Goal: Transaction & Acquisition: Purchase product/service

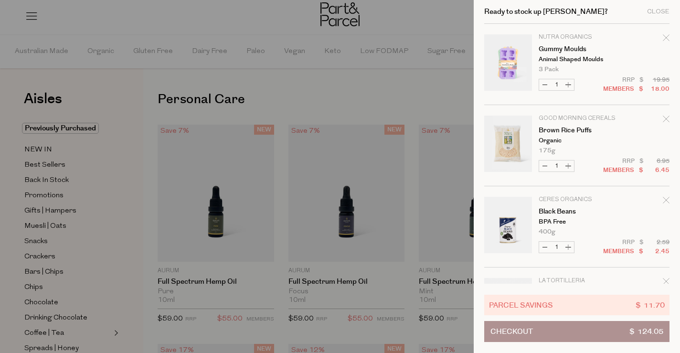
scroll to position [1155, 0]
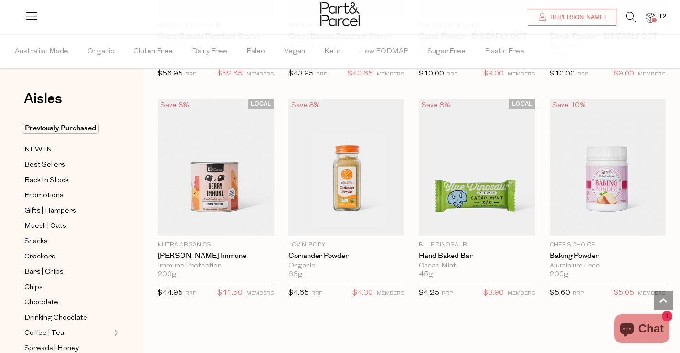
scroll to position [661, 0]
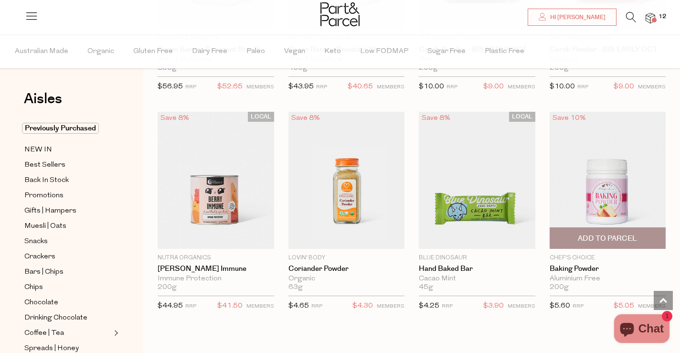
click at [601, 238] on span "Add To Parcel" at bounding box center [607, 239] width 59 height 10
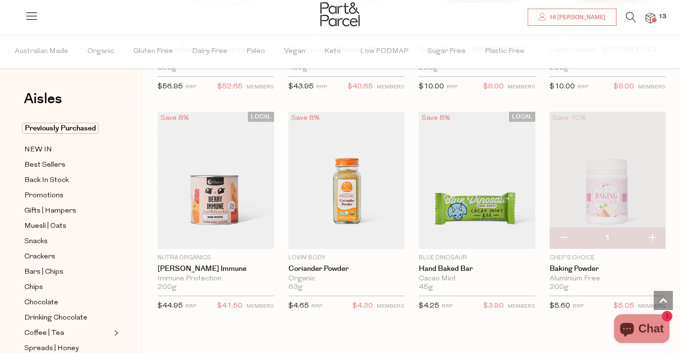
click at [651, 235] on button "button" at bounding box center [651, 238] width 27 height 21
type input "2"
click at [649, 13] on img at bounding box center [651, 18] width 10 height 11
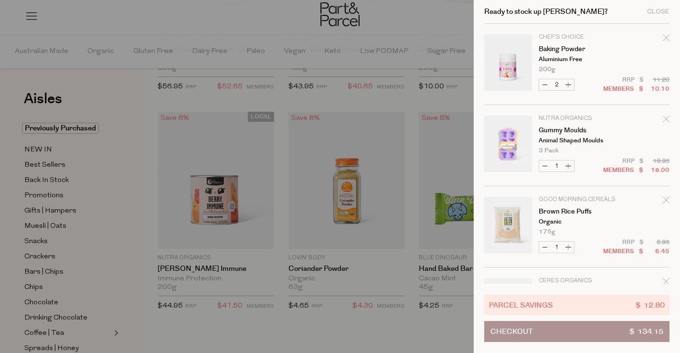
click at [665, 118] on icon "Remove Gummy Moulds" at bounding box center [666, 119] width 6 height 6
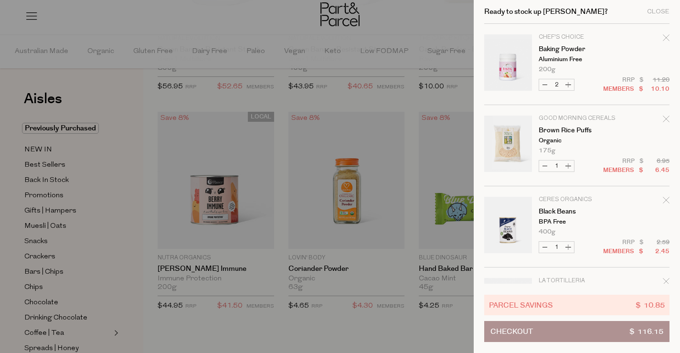
click at [665, 118] on icon "Remove Brown Rice Puffs" at bounding box center [666, 119] width 6 height 6
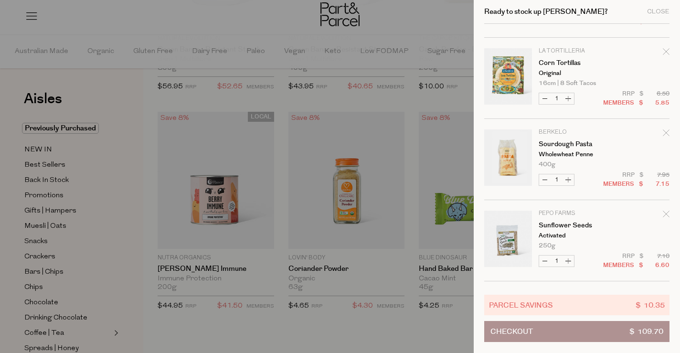
scroll to position [150, 0]
click at [570, 95] on button "Increase Corn Tortillas" at bounding box center [568, 96] width 11 height 11
type input "2"
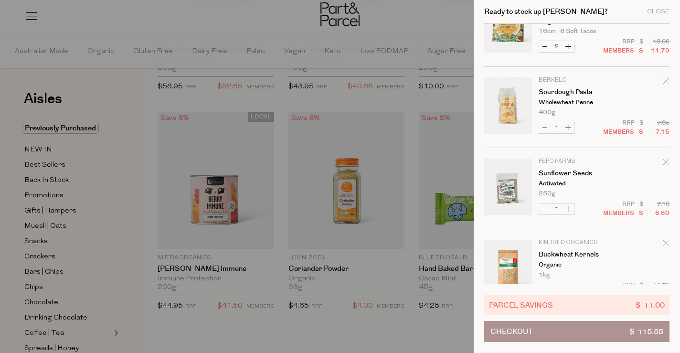
scroll to position [202, 0]
click at [666, 161] on icon "Remove Sunflower Seeds" at bounding box center [666, 161] width 7 height 7
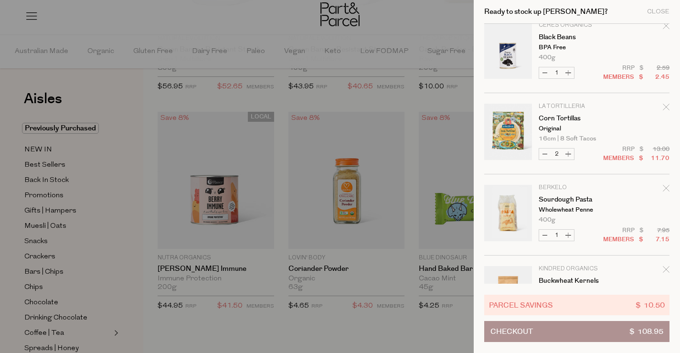
scroll to position [228, 0]
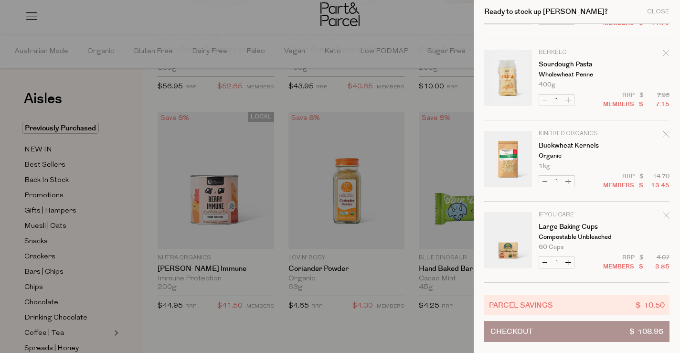
click at [665, 133] on icon "Remove Buckwheat Kernels" at bounding box center [666, 134] width 7 height 7
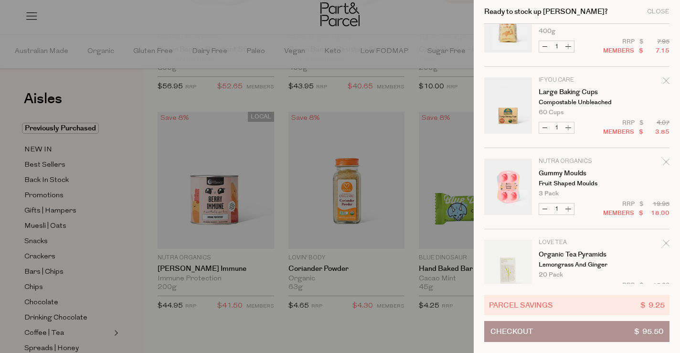
scroll to position [368, 0]
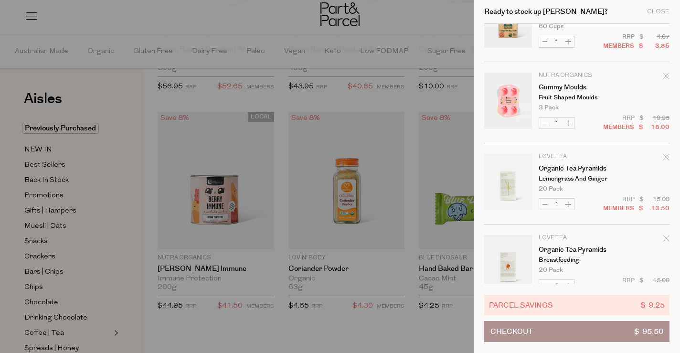
click at [663, 80] on div "Remove Gummy Moulds" at bounding box center [666, 77] width 7 height 13
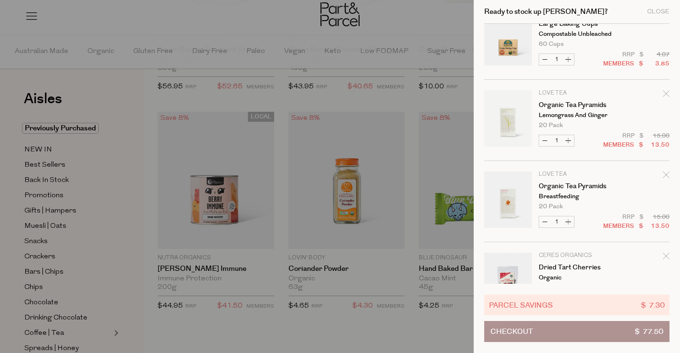
scroll to position [390, 0]
